Goal: Find specific page/section: Find specific page/section

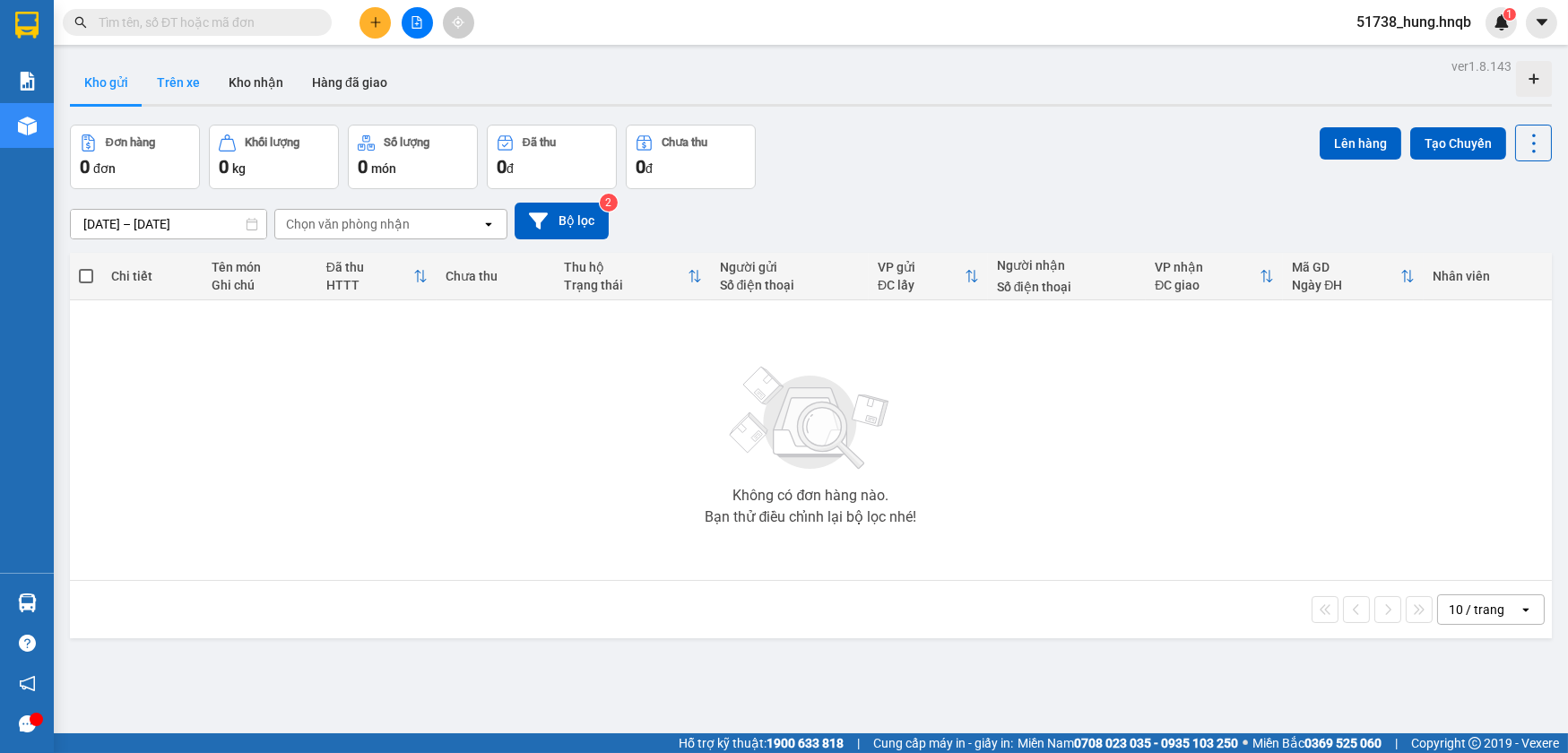
click at [162, 79] on button "Trên xe" at bounding box center [178, 83] width 72 height 43
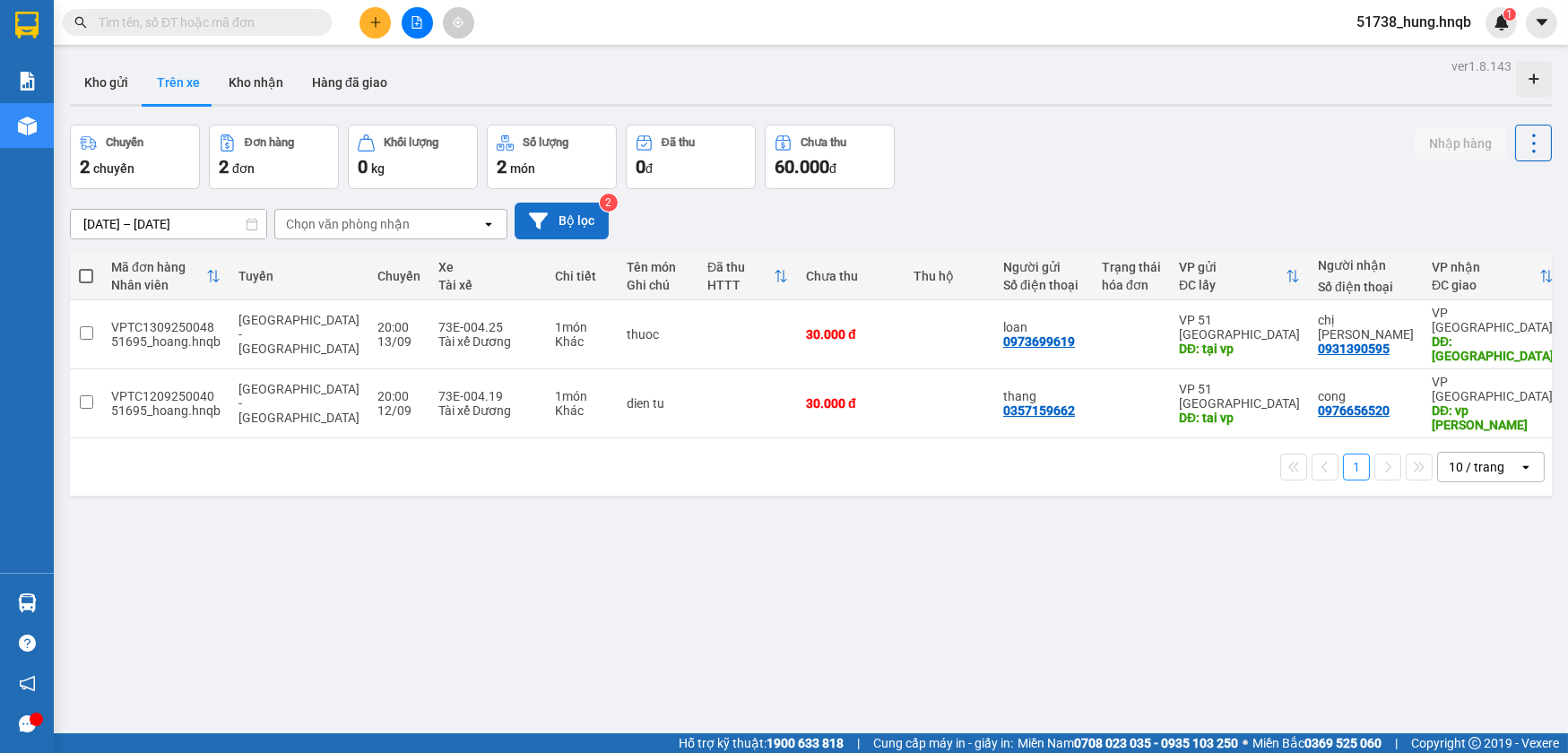
click at [564, 215] on button "Bộ lọc" at bounding box center [562, 221] width 94 height 37
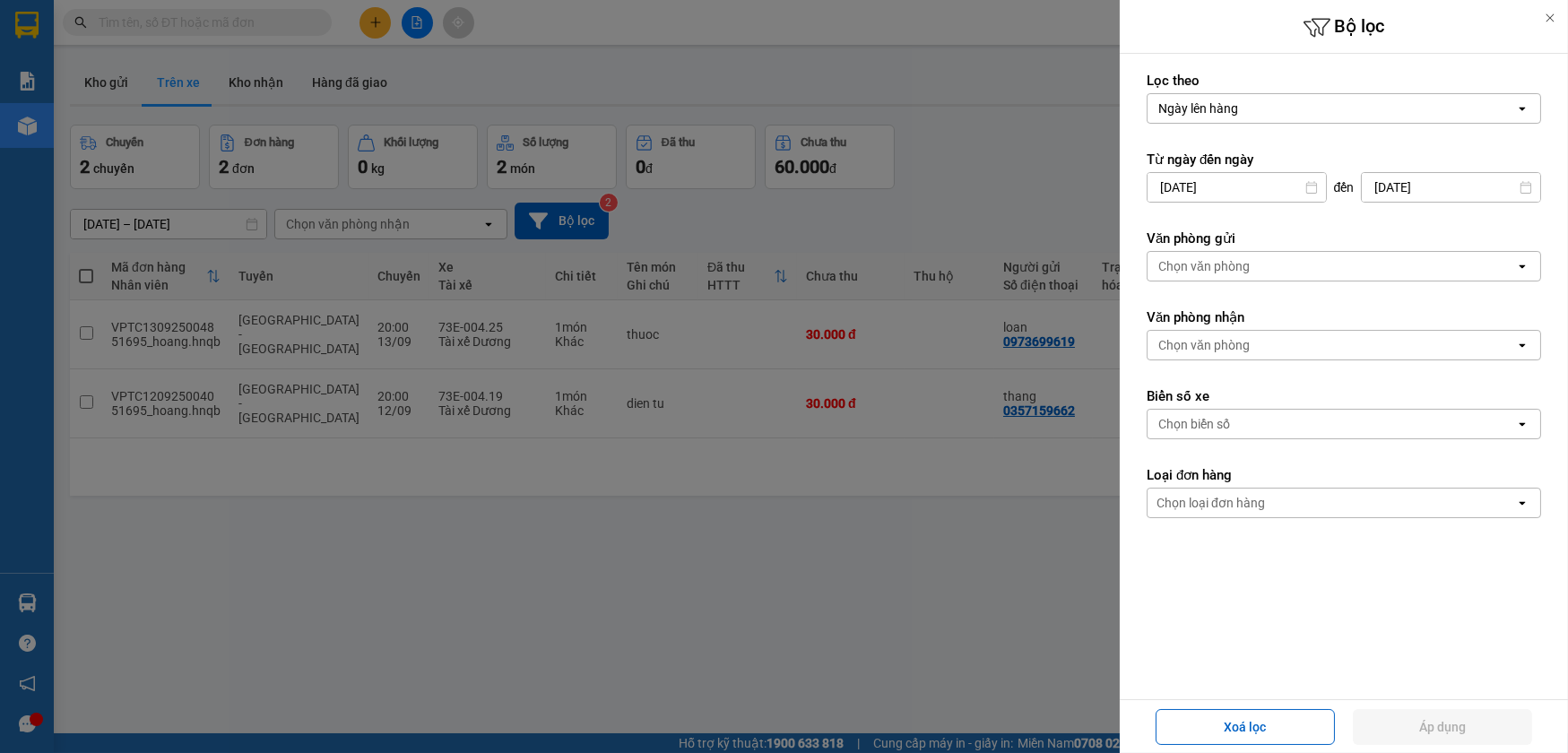
click at [1228, 269] on div "Chọn văn phòng" at bounding box center [1204, 266] width 91 height 18
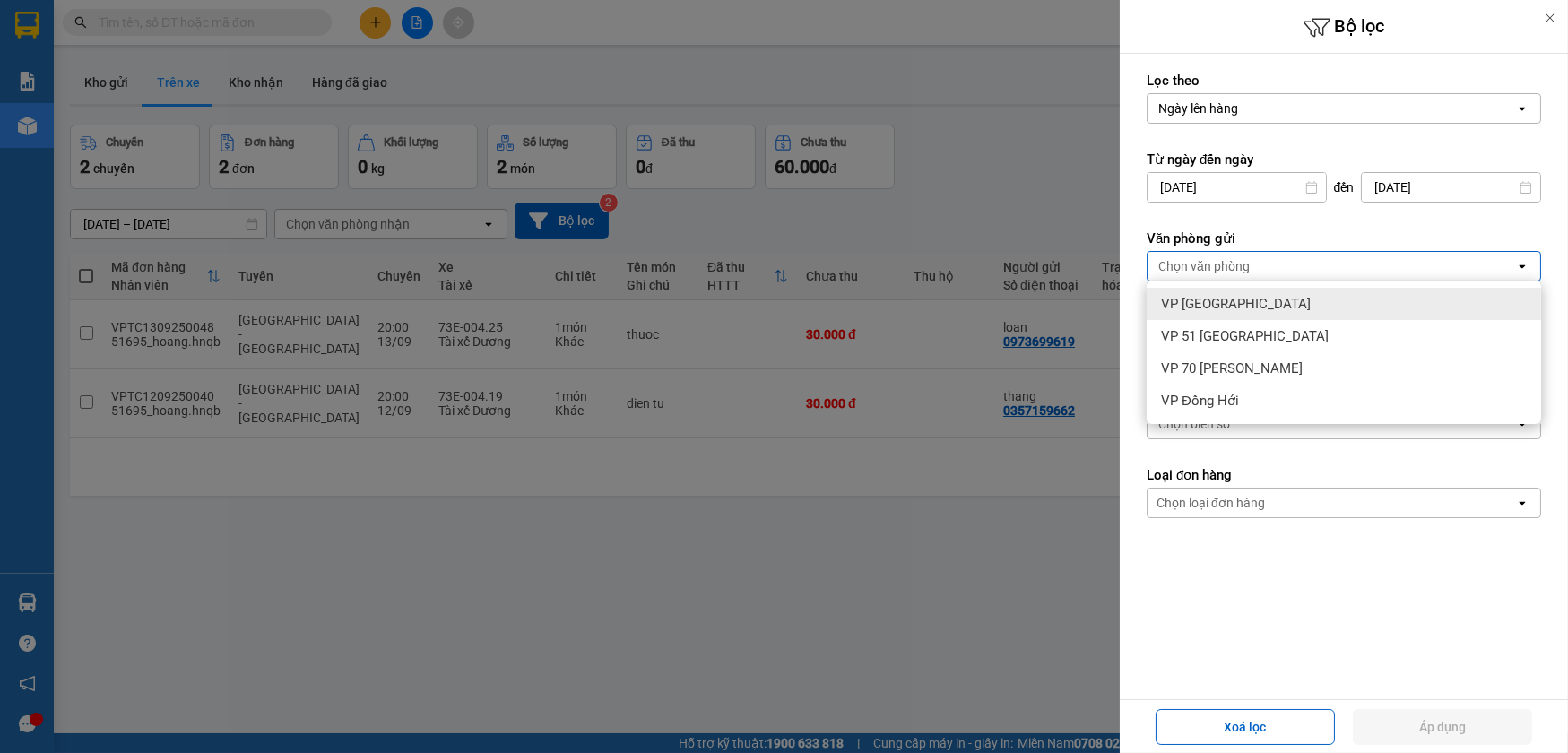
click at [1224, 298] on span "VP [GEOGRAPHIC_DATA]" at bounding box center [1236, 304] width 150 height 18
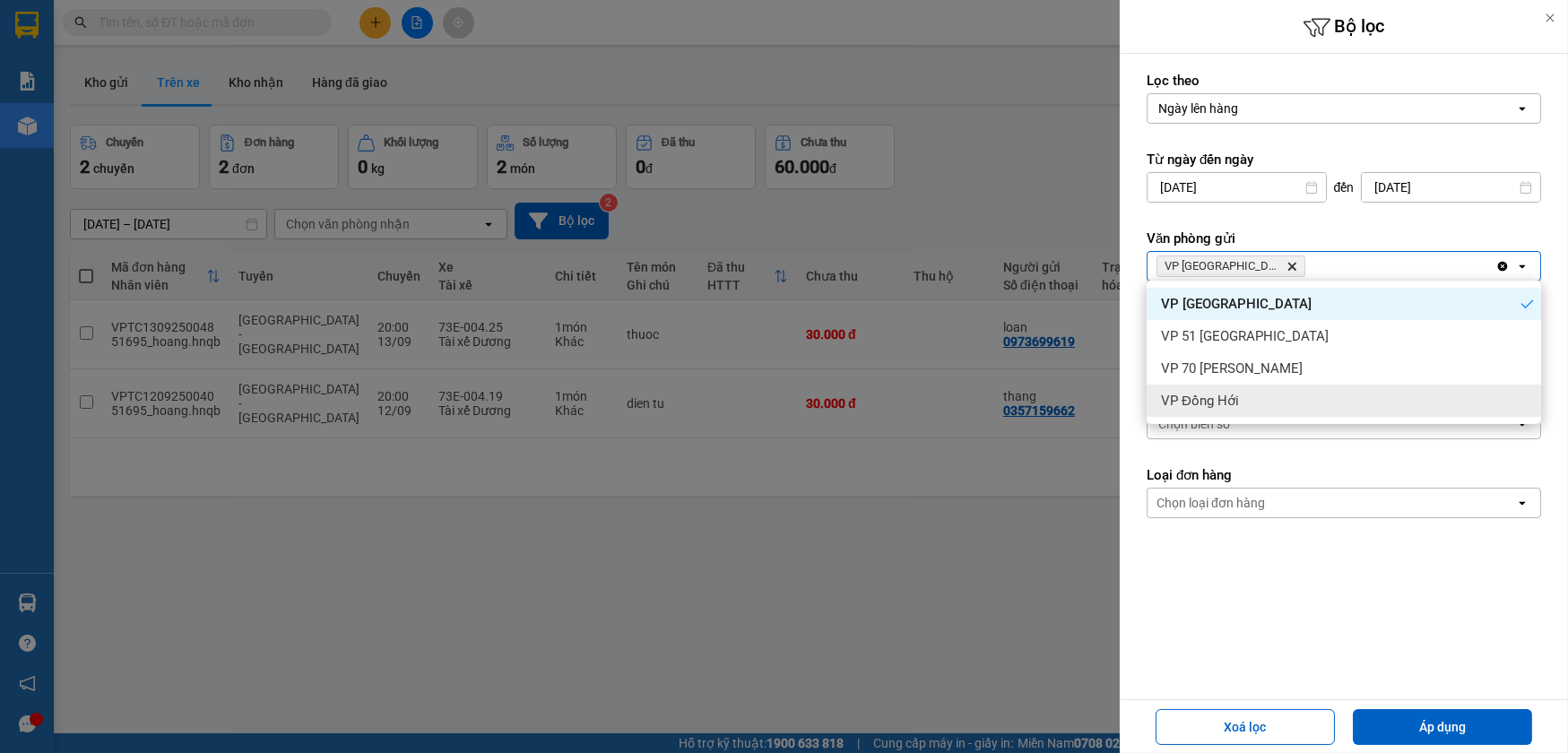
click at [1230, 624] on form "Lọc theo Ngày lên hàng open Từ ngày đến [DATE] Press the down arrow key to inte…" at bounding box center [1343, 376] width 394 height 607
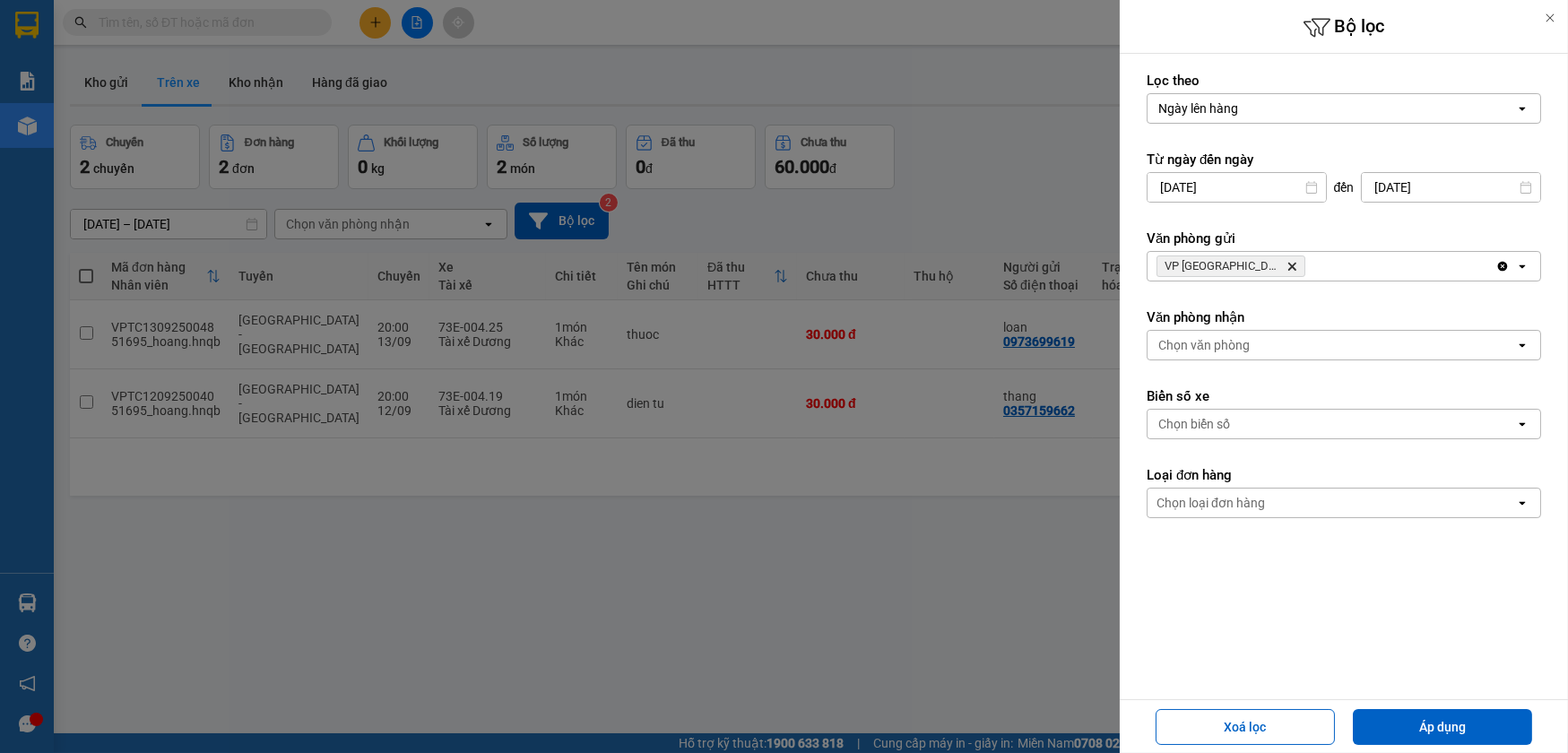
click at [1249, 336] on div "Chọn văn phòng" at bounding box center [1331, 344] width 368 height 28
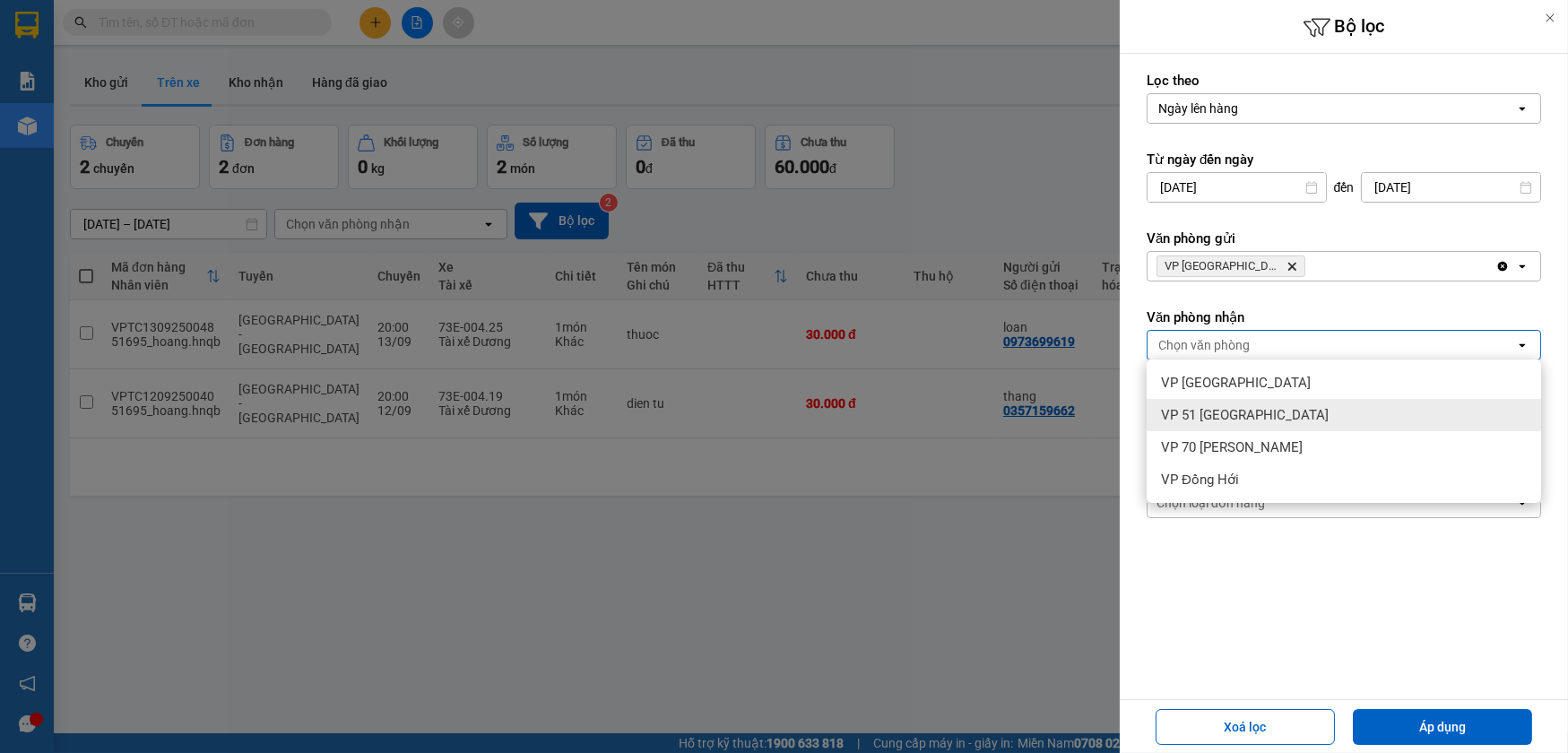
click at [1240, 420] on span "VP 51 [GEOGRAPHIC_DATA]" at bounding box center [1245, 414] width 167 height 18
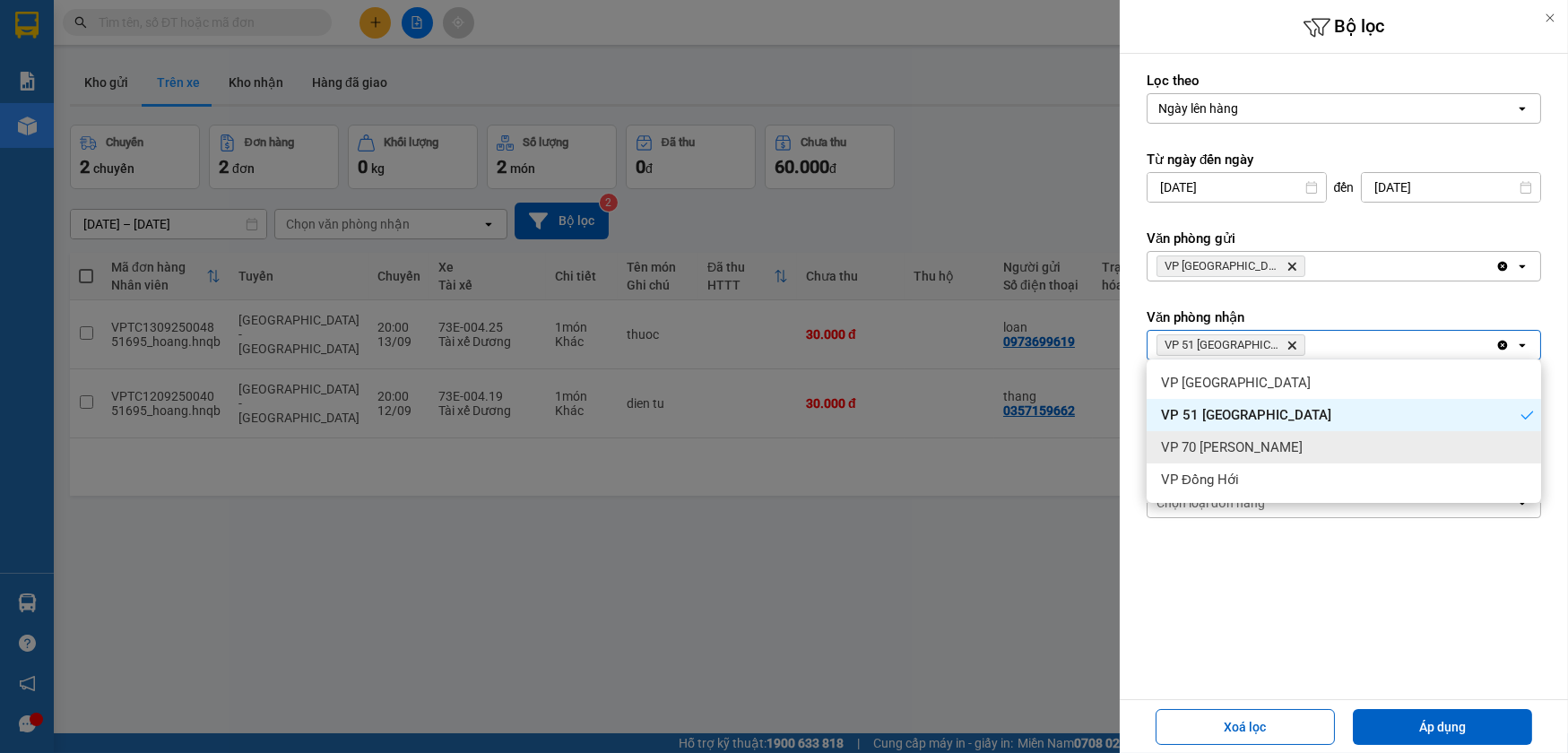
click at [1234, 448] on span "VP 70 [PERSON_NAME]" at bounding box center [1231, 447] width 141 height 18
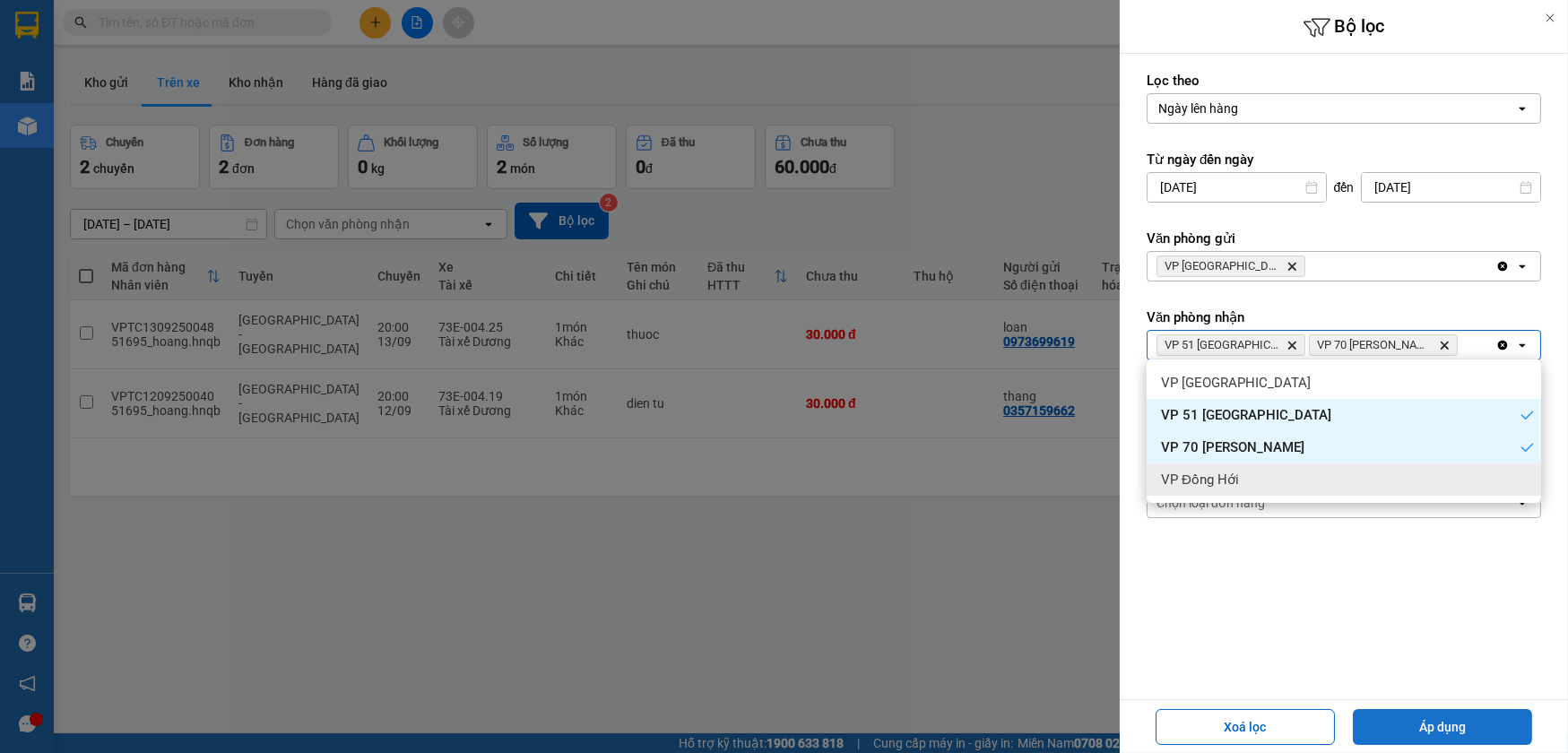
click at [1453, 724] on button "Áp dụng" at bounding box center [1442, 726] width 179 height 36
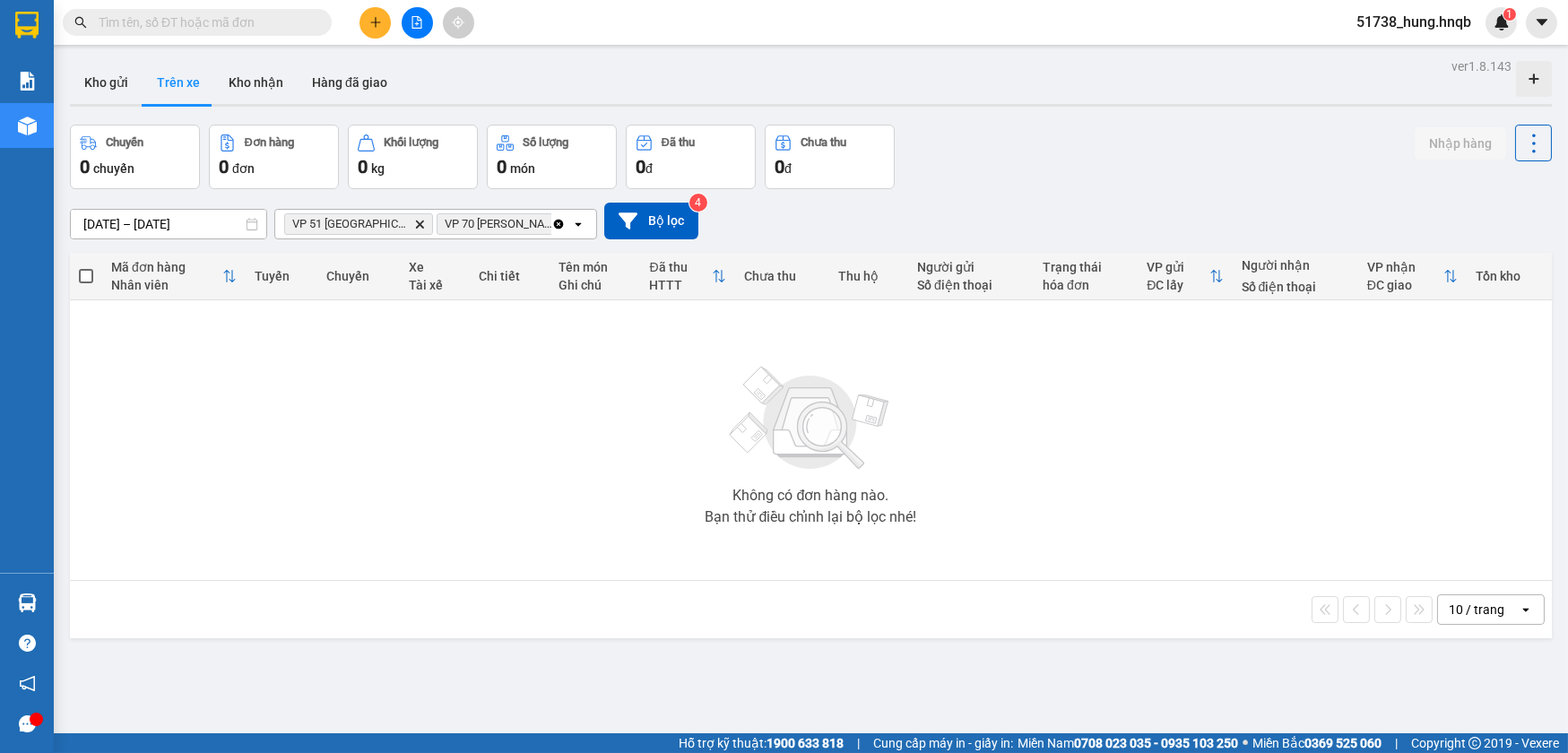
click at [92, 59] on div "ver 1.8.143 Kho gửi Trên xe Kho nhận Hàng đã giao Chuyến 0 chuyến Đơn hàng 0 đơ…" at bounding box center [810, 430] width 1496 height 753
click at [91, 81] on button "Kho gửi" at bounding box center [106, 83] width 73 height 43
